Goal: Information Seeking & Learning: Learn about a topic

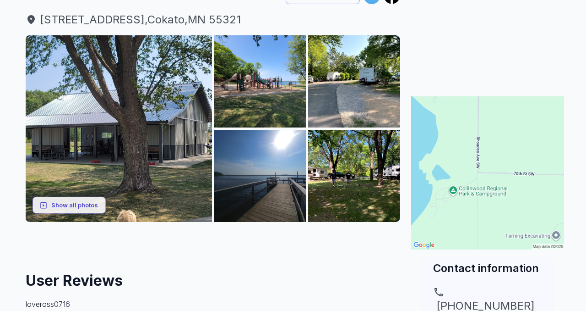
scroll to position [146, 0]
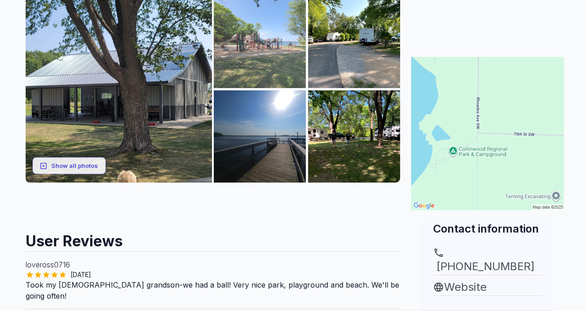
click at [262, 87] on img at bounding box center [260, 42] width 92 height 92
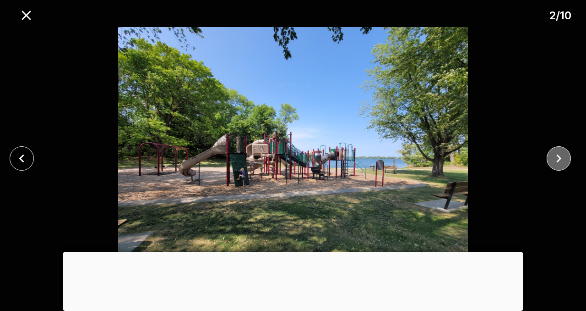
click at [558, 161] on icon "close" at bounding box center [559, 158] width 5 height 8
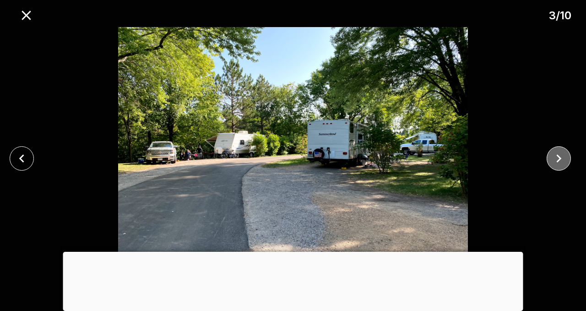
click at [558, 161] on icon "close" at bounding box center [559, 158] width 5 height 8
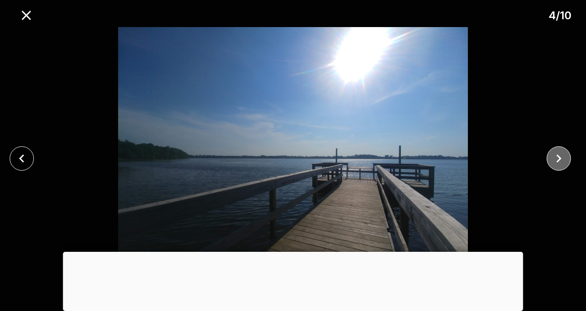
click at [558, 161] on icon "close" at bounding box center [559, 158] width 5 height 8
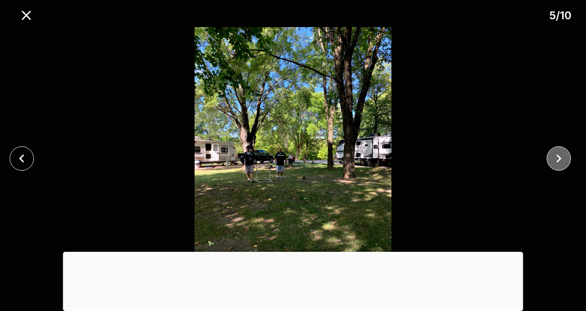
click at [558, 161] on icon "close" at bounding box center [559, 158] width 5 height 8
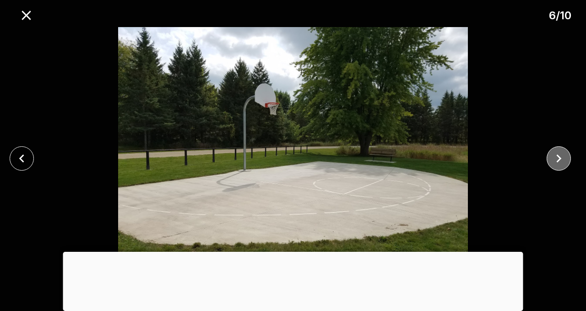
click at [558, 161] on icon "close" at bounding box center [559, 158] width 5 height 8
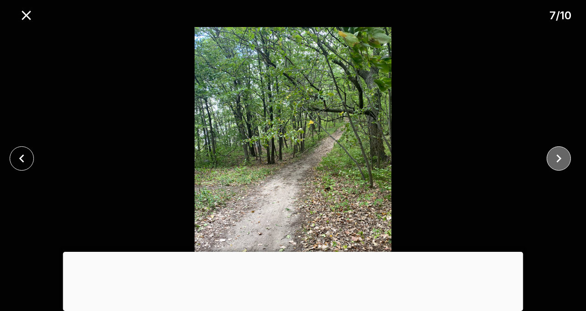
click at [558, 161] on icon "close" at bounding box center [559, 158] width 5 height 8
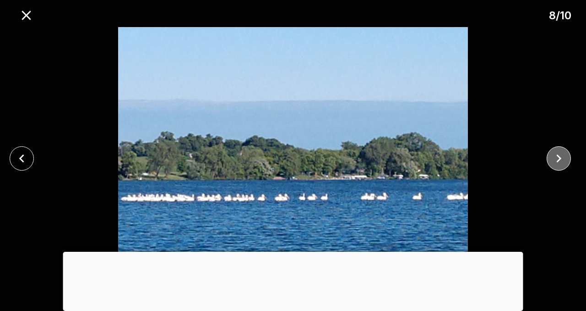
click at [558, 161] on icon "close" at bounding box center [559, 158] width 5 height 8
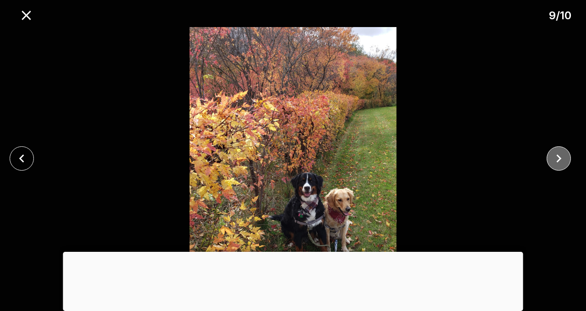
click at [558, 161] on icon "close" at bounding box center [559, 158] width 5 height 8
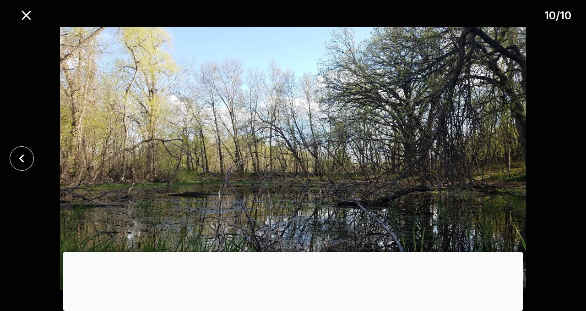
click at [558, 161] on div at bounding box center [293, 158] width 586 height 262
click at [33, 25] on div "10 / 10" at bounding box center [293, 13] width 586 height 27
click at [28, 18] on icon "close" at bounding box center [26, 15] width 9 height 9
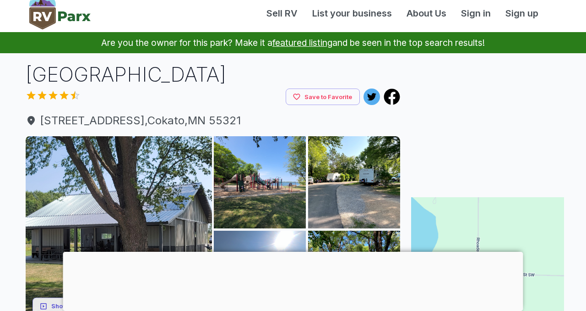
scroll to position [0, 0]
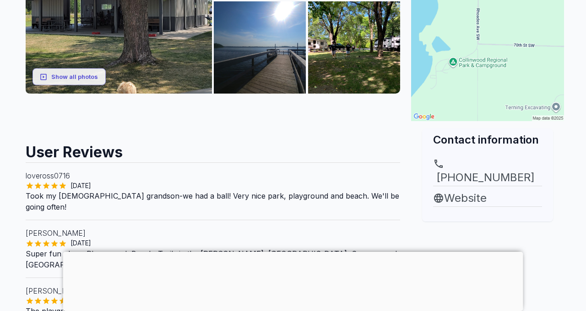
scroll to position [237, 0]
